Goal: Go to known website: Go to known website

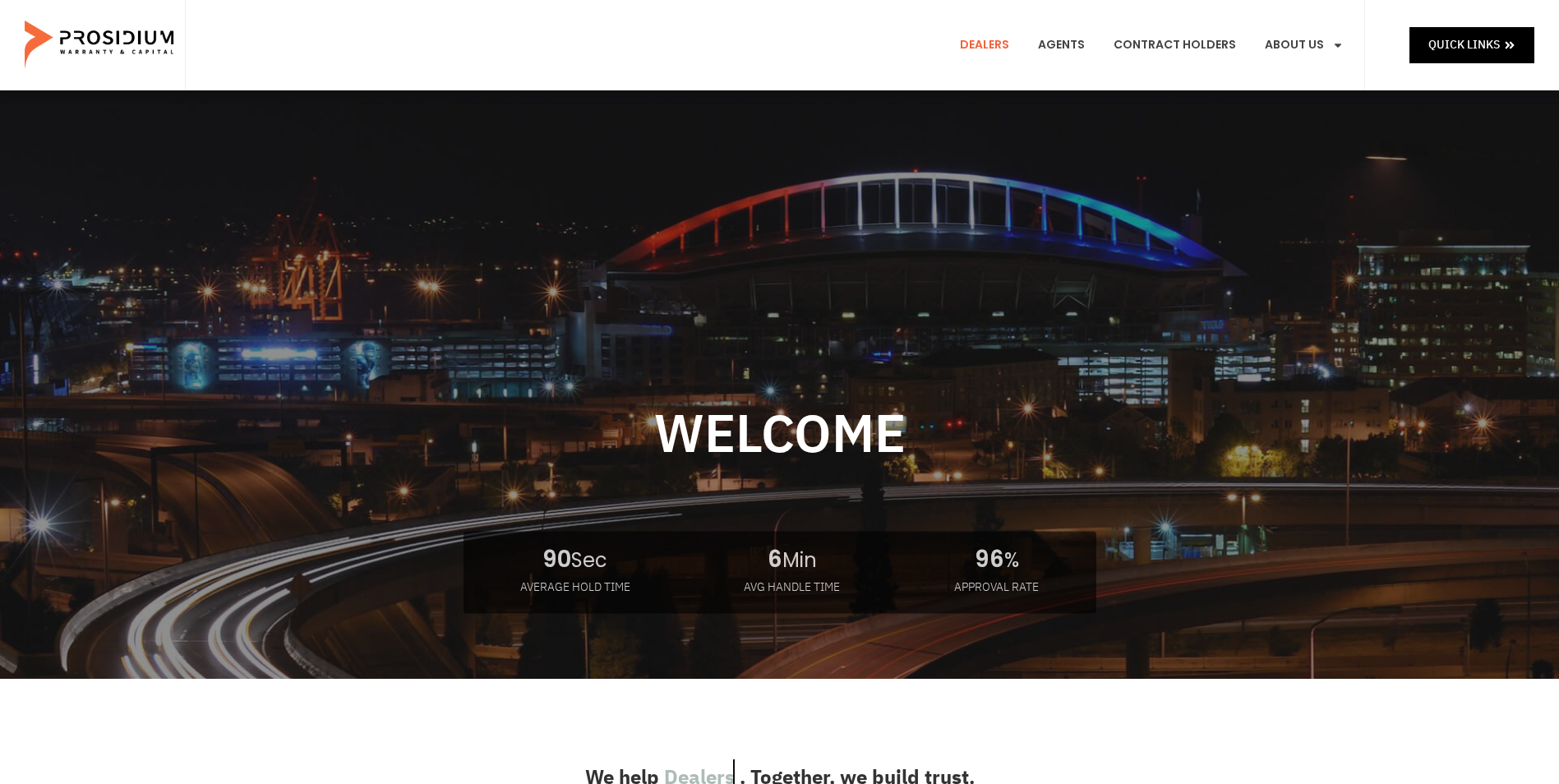
click at [1000, 49] on link "Dealers" at bounding box center [985, 46] width 74 height 61
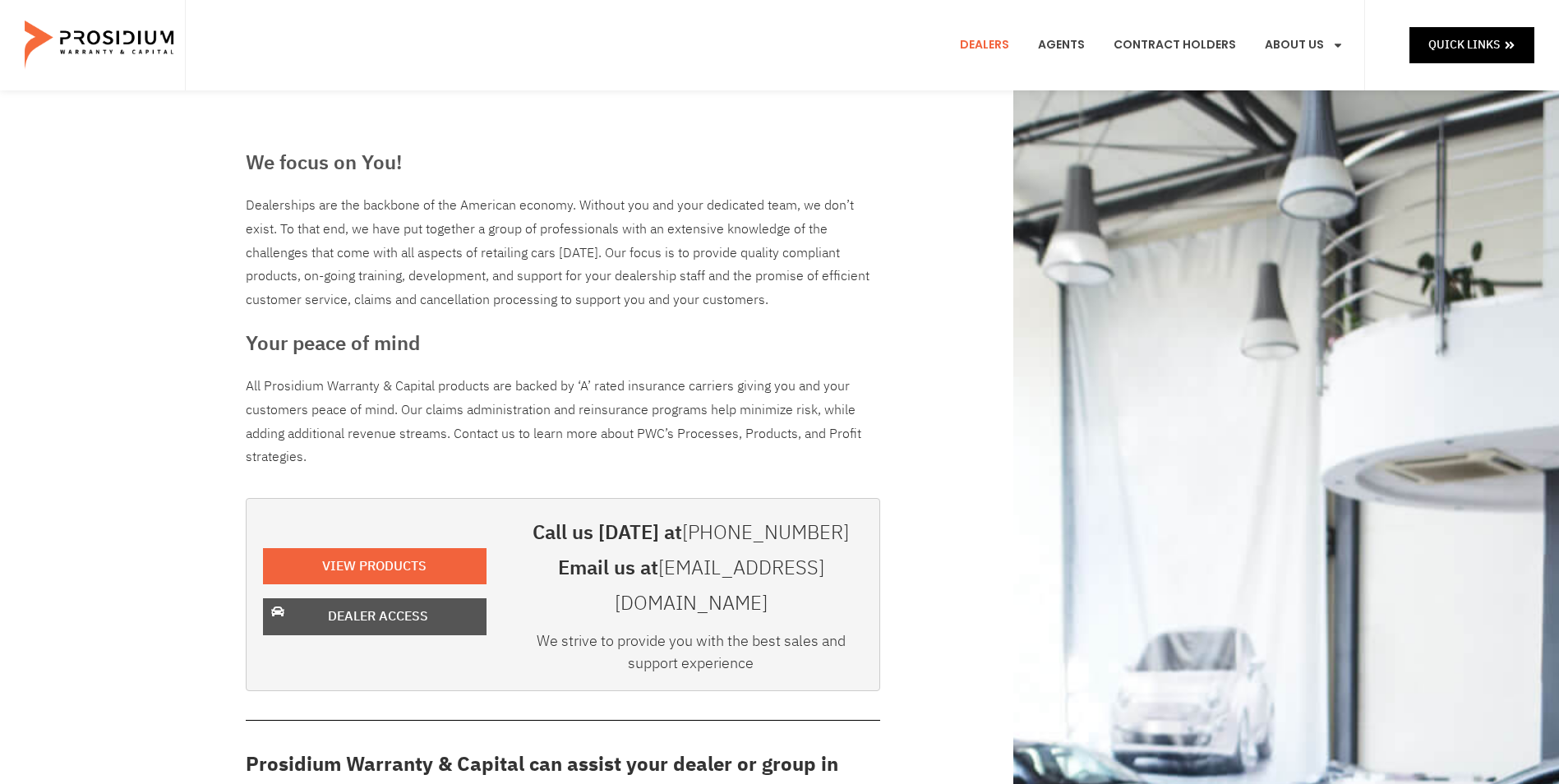
click at [326, 604] on span "Dealer Access" at bounding box center [378, 616] width 181 height 24
click at [335, 613] on link "Dealer Access" at bounding box center [375, 617] width 223 height 37
